Goal: Find contact information: Obtain details needed to contact an individual or organization

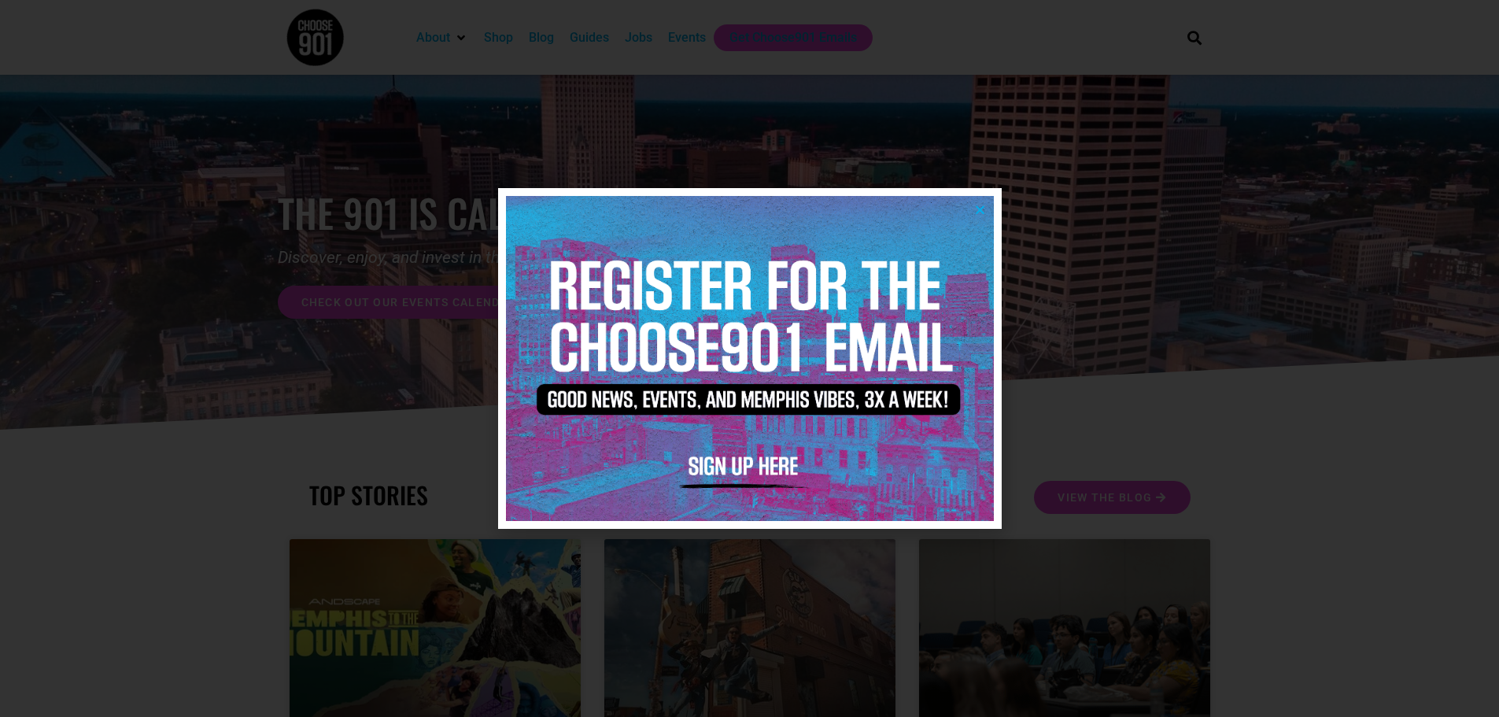
click at [978, 205] on icon "Close" at bounding box center [980, 210] width 12 height 12
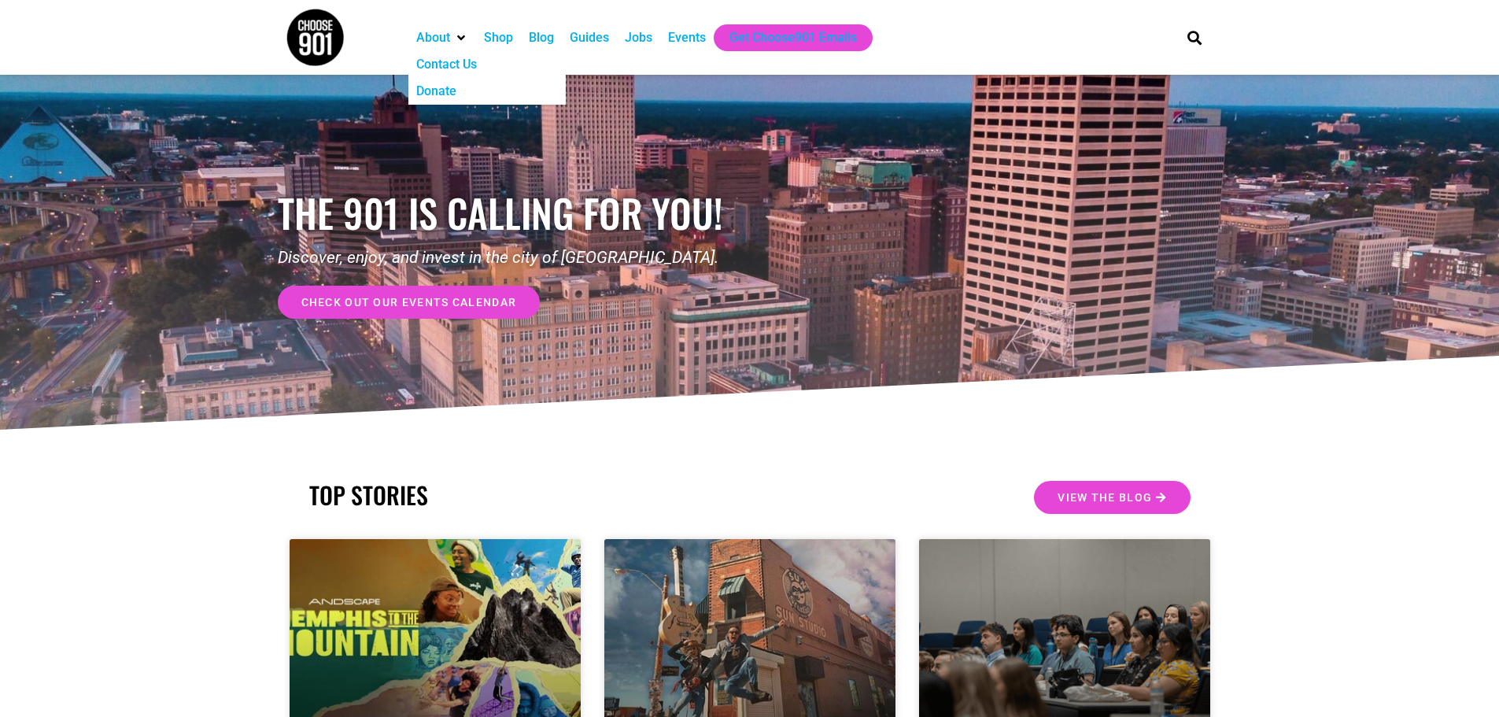
click at [447, 64] on div "Contact Us" at bounding box center [446, 64] width 61 height 19
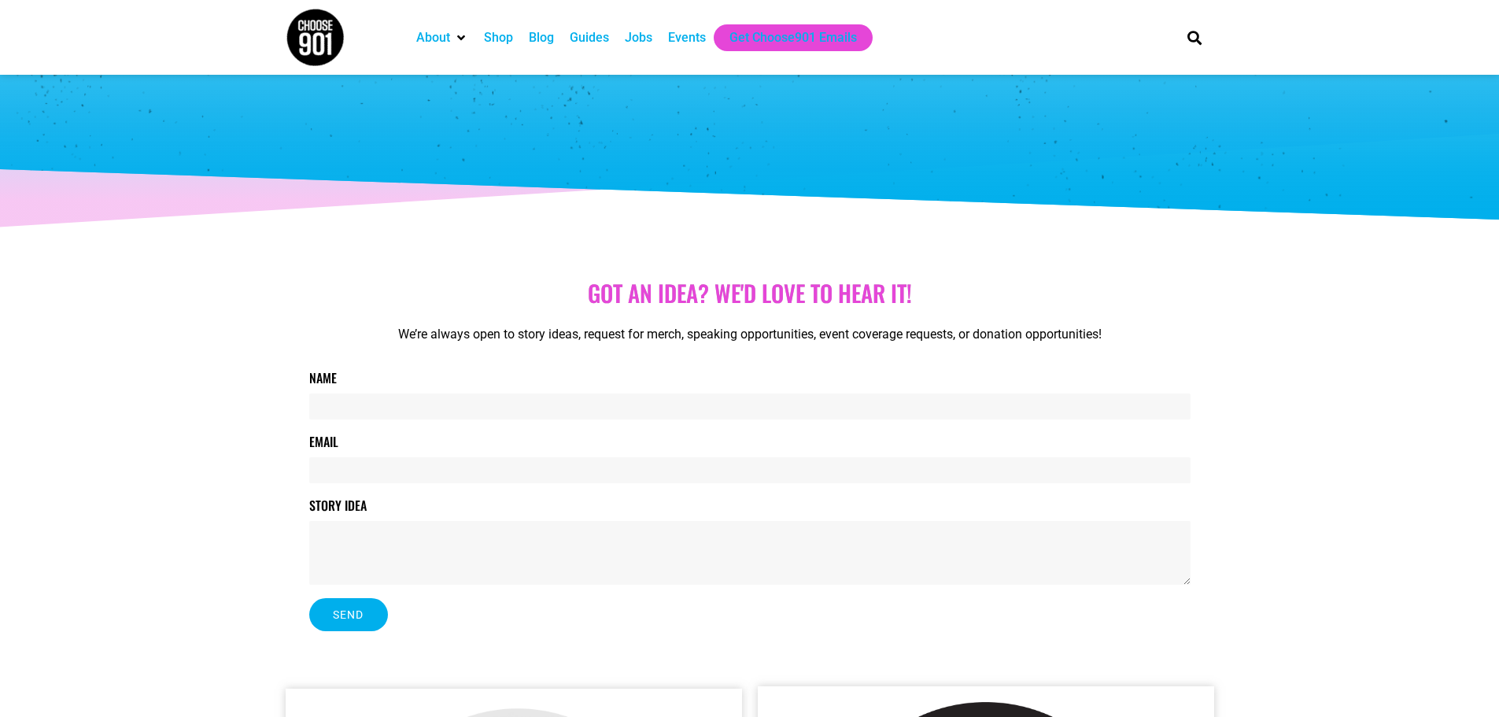
click at [438, 37] on div "About" at bounding box center [433, 37] width 34 height 19
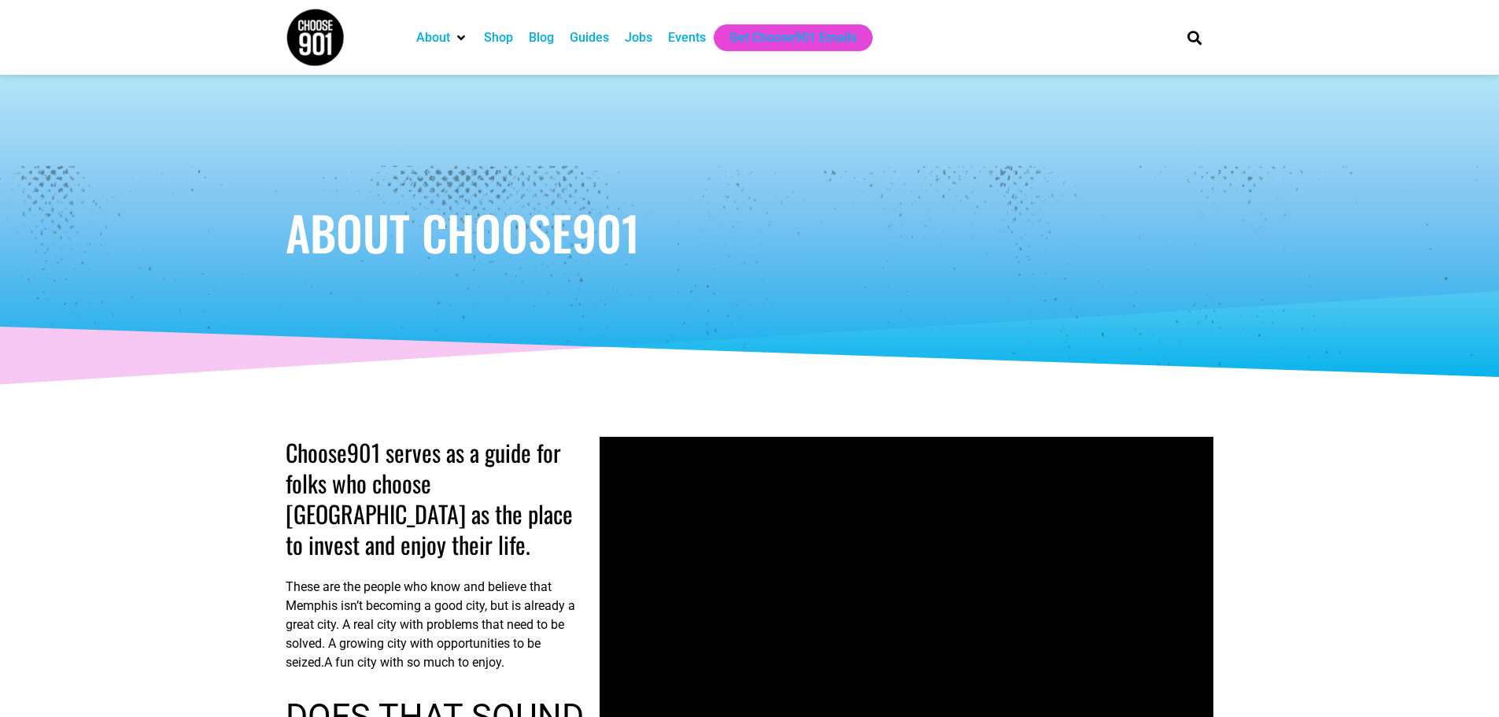
drag, startPoint x: 0, startPoint y: 0, endPoint x: 437, endPoint y: 37, distance: 438.4
click at [437, 37] on div "About" at bounding box center [433, 37] width 34 height 19
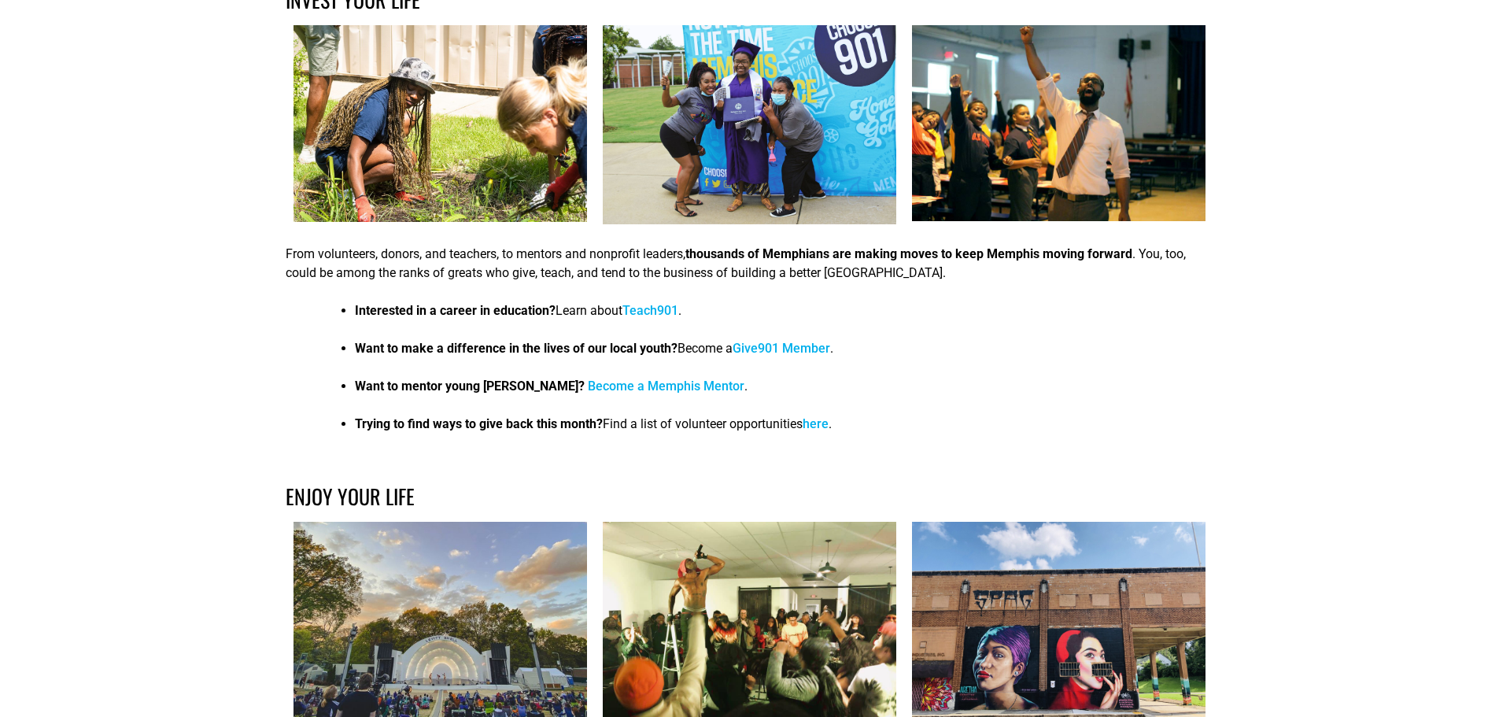
drag, startPoint x: 257, startPoint y: 492, endPoint x: 260, endPoint y: 519, distance: 26.9
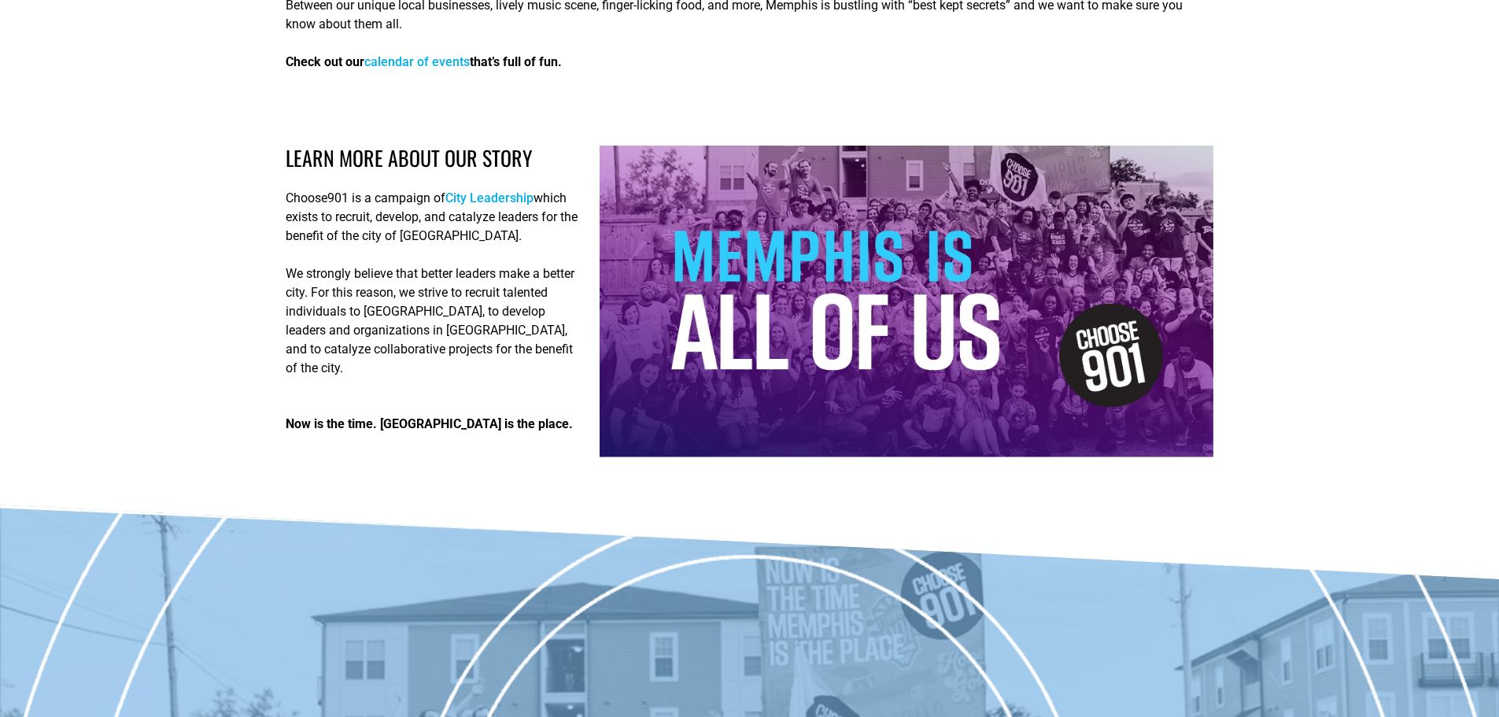
scroll to position [2578, 0]
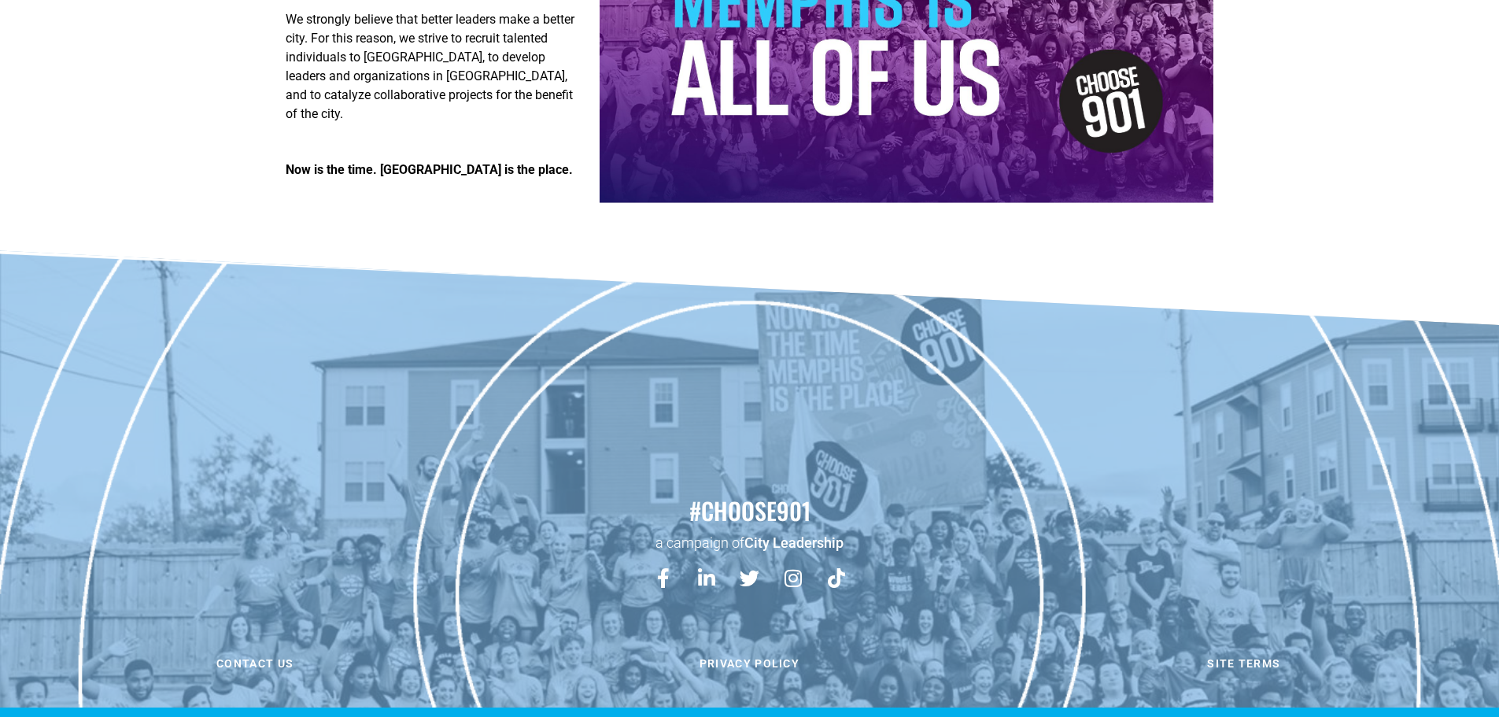
click at [806, 716] on div "CHOOSE901™ is a registered TRADEMARK OF CITY LEADERSHIP, A 501(C)(3)." at bounding box center [750, 727] width 929 height 11
drag, startPoint x: 806, startPoint y: 692, endPoint x: 860, endPoint y: 692, distance: 54.3
click at [860, 716] on div "CHOOSE901™ is a registered TRADEMARK OF CITY LEADERSHIP, A 501(C)(3)." at bounding box center [750, 727] width 929 height 11
